Goal: Find specific page/section: Find specific page/section

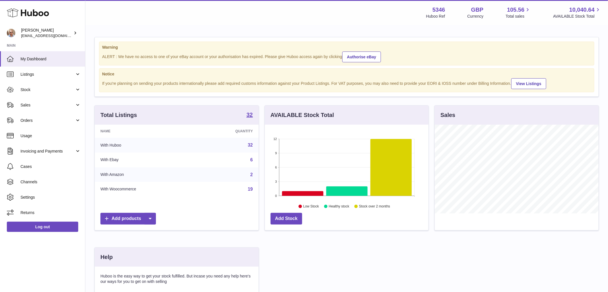
scroll to position [89, 164]
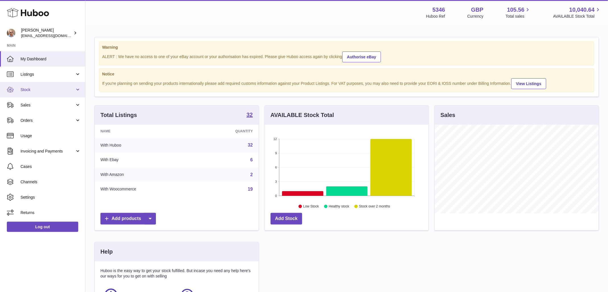
scroll to position [89, 164]
click at [50, 91] on span "Stock" at bounding box center [47, 89] width 54 height 5
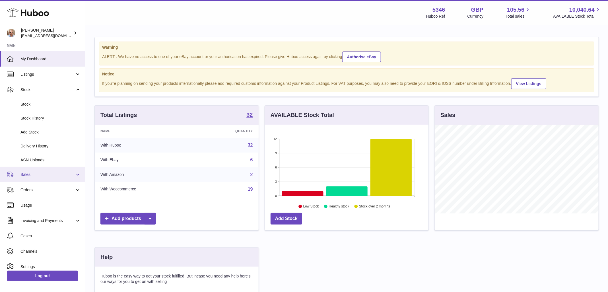
click at [45, 175] on span "Sales" at bounding box center [47, 174] width 54 height 5
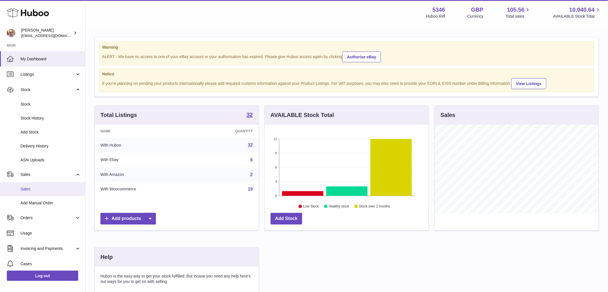
click at [43, 192] on link "Sales" at bounding box center [42, 189] width 85 height 14
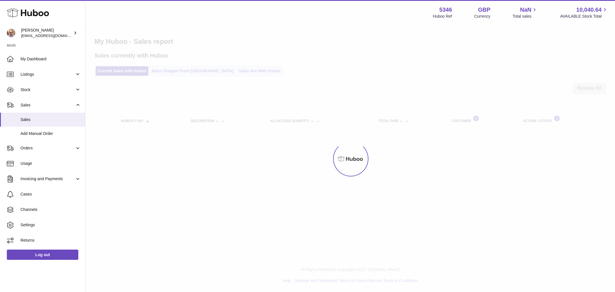
click at [225, 73] on div at bounding box center [349, 159] width 529 height 266
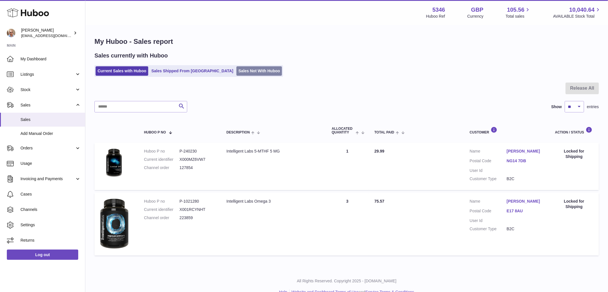
click at [236, 72] on link "Sales Not With Huboo" at bounding box center [259, 70] width 46 height 9
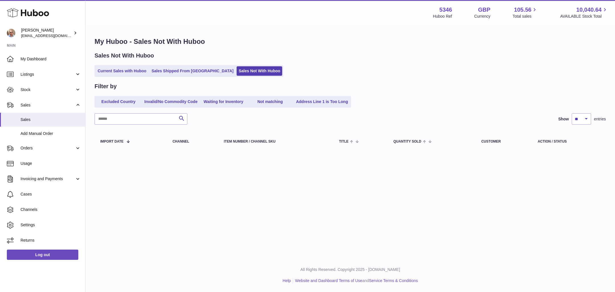
click at [362, 51] on div "My Huboo - Sales Not With Huboo Sales Not With Huboo Current Sales with Huboo S…" at bounding box center [349, 95] width 529 height 138
click at [399, 203] on div "Menu Huboo 5346 Huboo Ref GBP Currency 105.56 Total sales 10,040.64 AVAILABLE S…" at bounding box center [349, 129] width 529 height 258
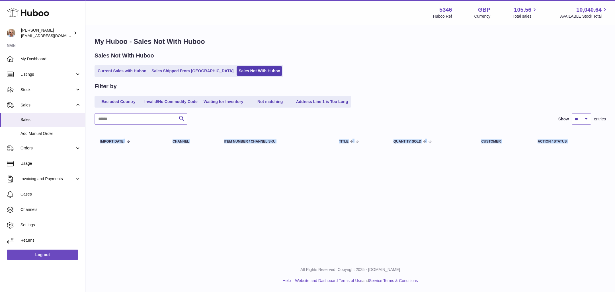
click at [399, 203] on div "Menu Huboo 5346 Huboo Ref GBP Currency 105.56 Total sales 10,040.64 AVAILABLE S…" at bounding box center [349, 129] width 529 height 258
click at [406, 109] on div "Filter by Excluded Country Invalid/No Commodity Code Waiting for Inventory Not …" at bounding box center [349, 117] width 511 height 69
click at [121, 72] on link "Current Sales with Huboo" at bounding box center [122, 70] width 53 height 9
